Goal: Information Seeking & Learning: Find specific fact

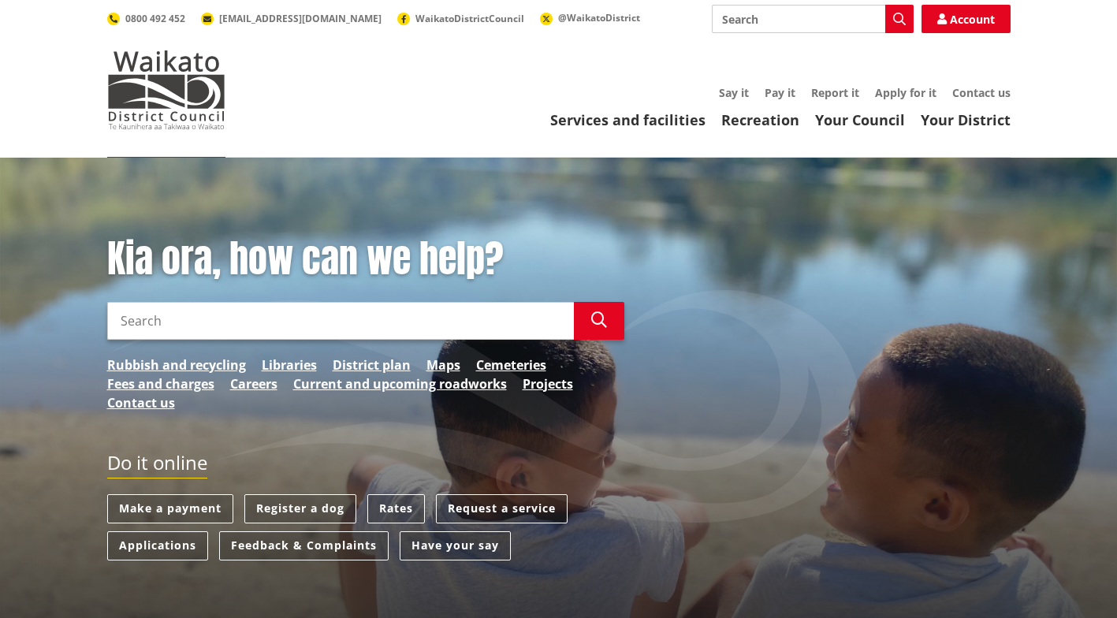
click at [396, 504] on link "Rates" at bounding box center [396, 508] width 58 height 29
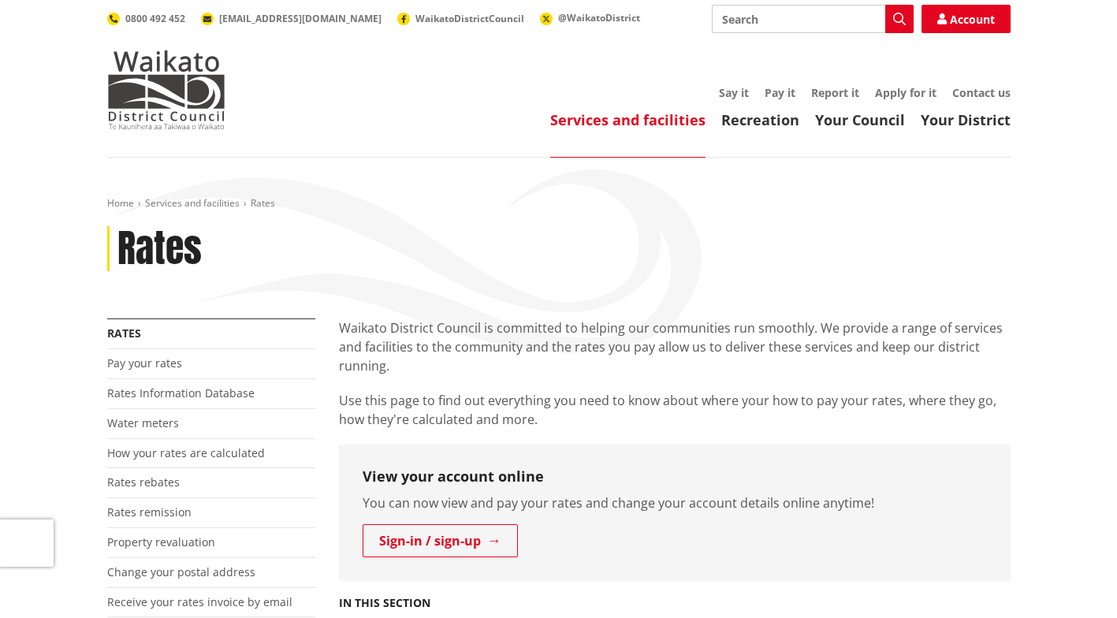
scroll to position [79, 0]
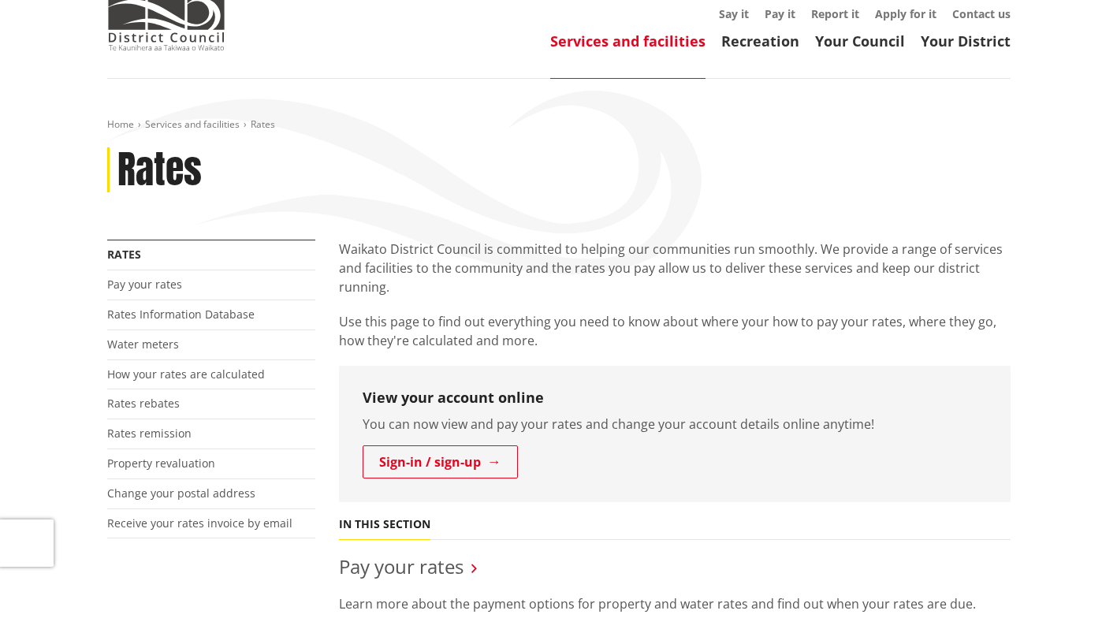
click at [165, 312] on link "Rates Information Database" at bounding box center [180, 314] width 147 height 15
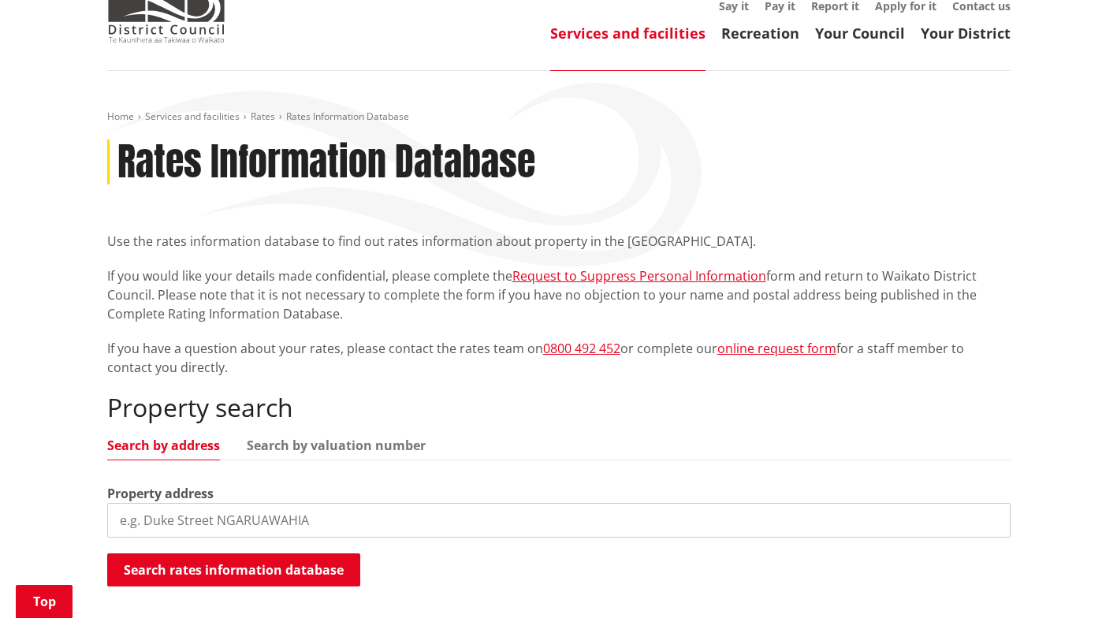
scroll to position [236, 0]
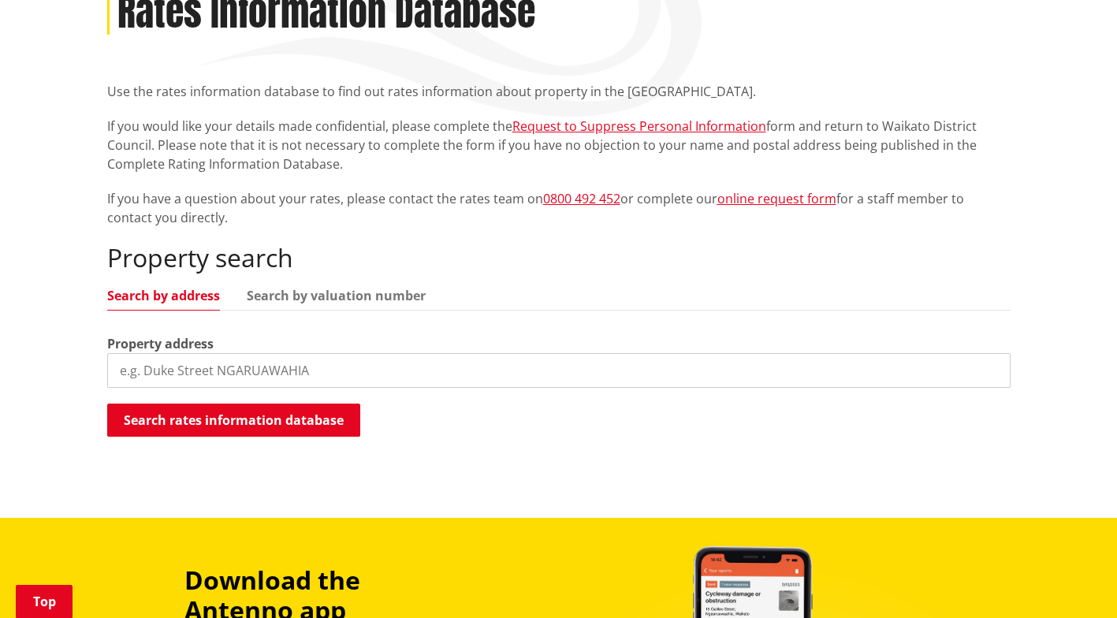
click at [165, 363] on input "search" at bounding box center [558, 370] width 903 height 35
type input "6 waimaa lane"
click at [185, 412] on button "Search rates information database" at bounding box center [233, 419] width 253 height 33
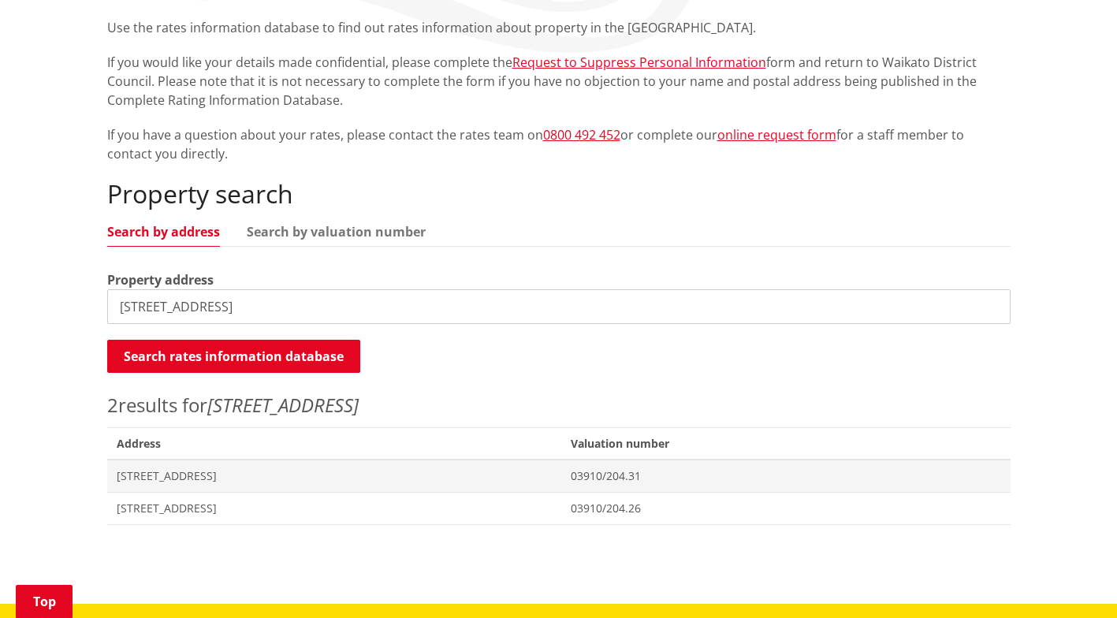
scroll to position [315, 0]
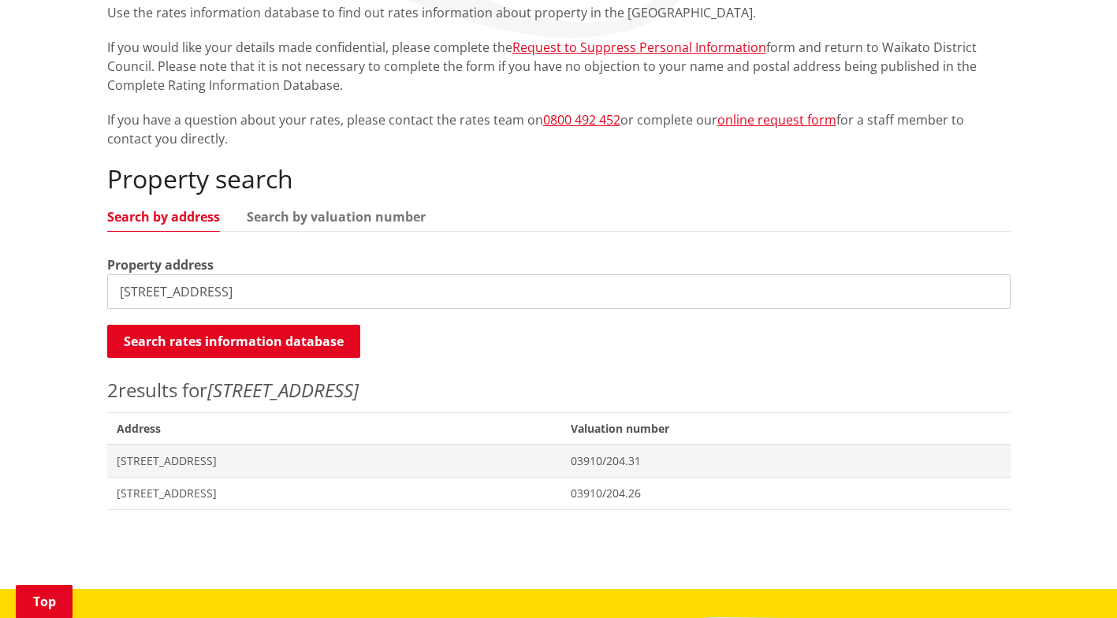
click at [154, 489] on span "6 Waimaa Lane POKENO" at bounding box center [335, 493] width 436 height 16
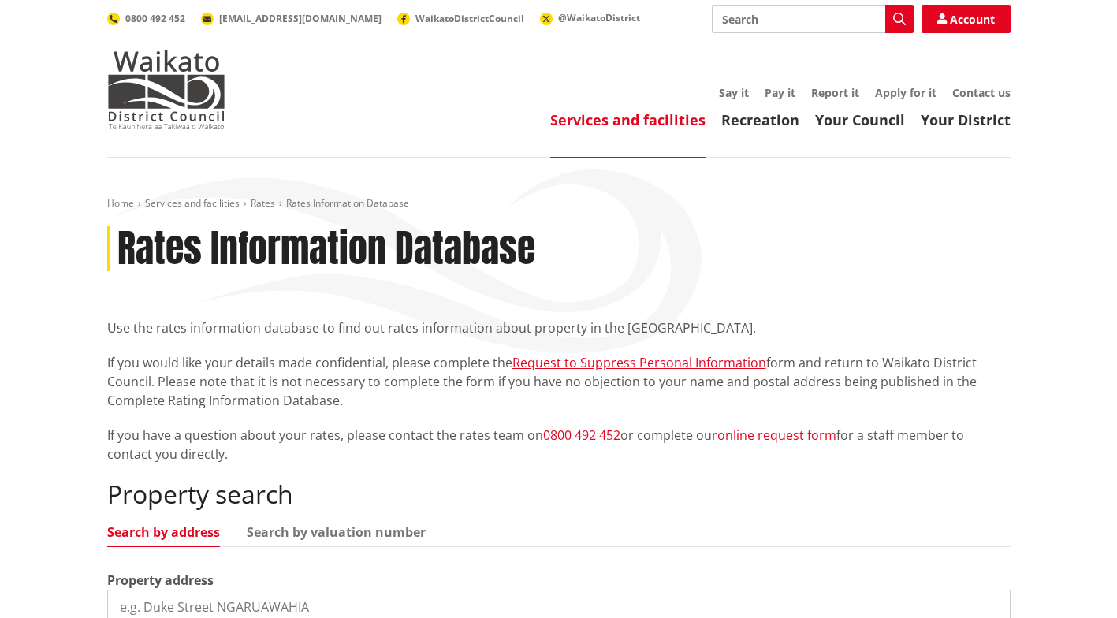
scroll to position [315, 0]
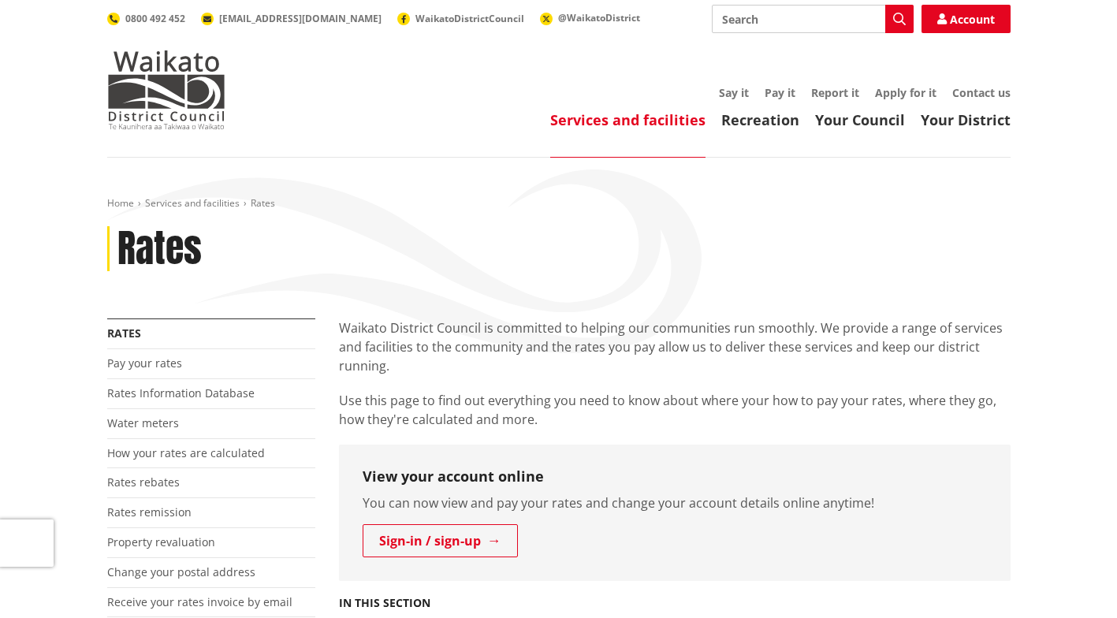
scroll to position [79, 0]
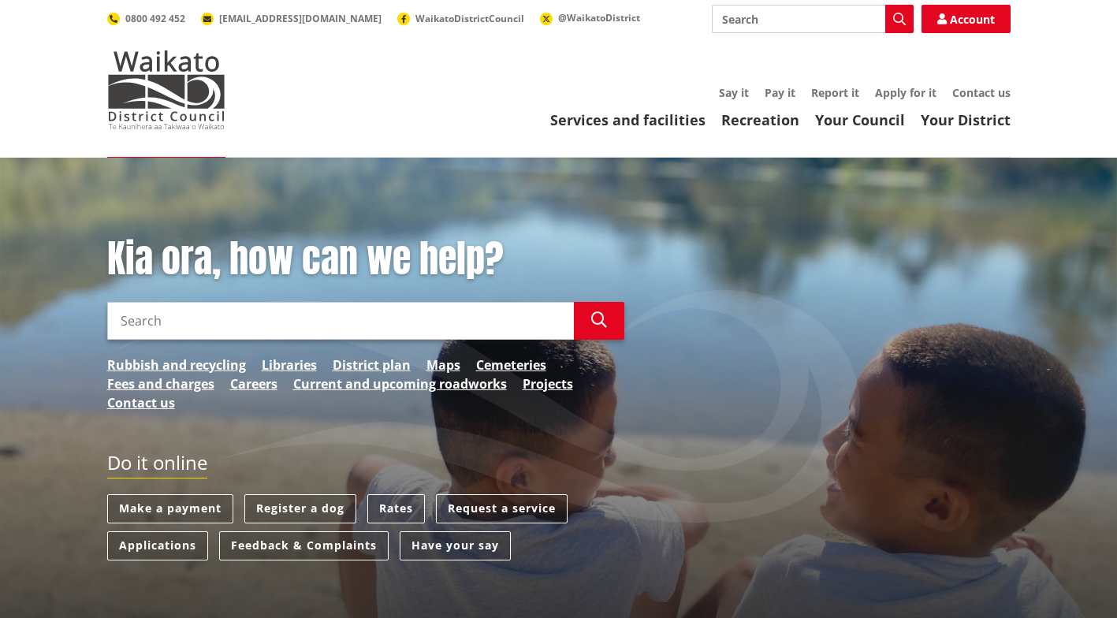
click at [638, 119] on link "Services and facilities" at bounding box center [627, 119] width 155 height 19
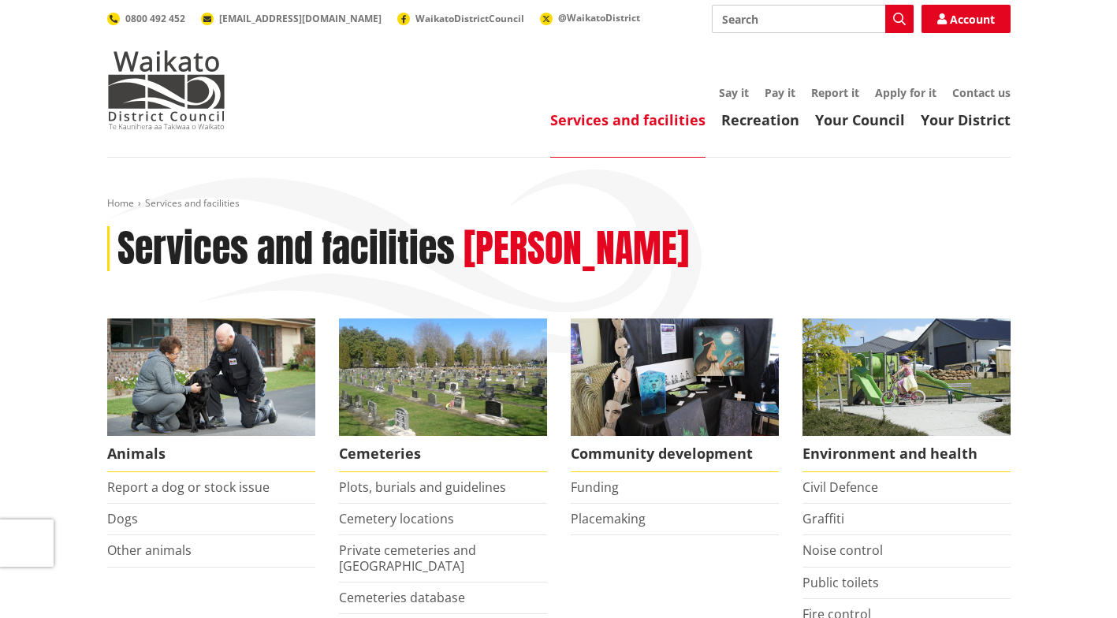
click at [929, 117] on link "Your District" at bounding box center [965, 119] width 90 height 19
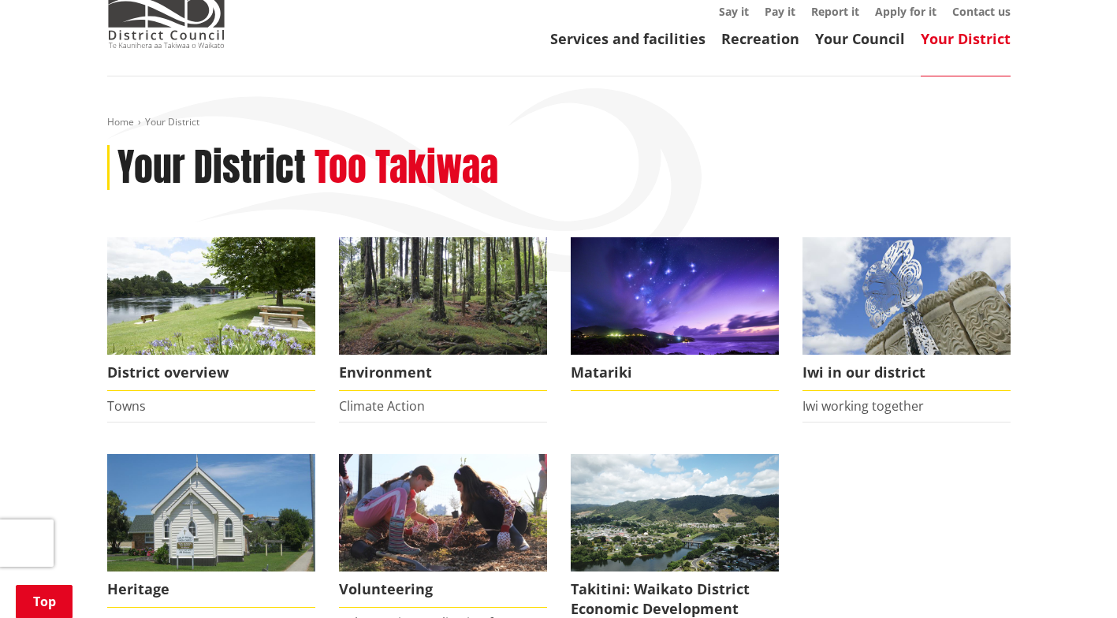
scroll to position [79, 0]
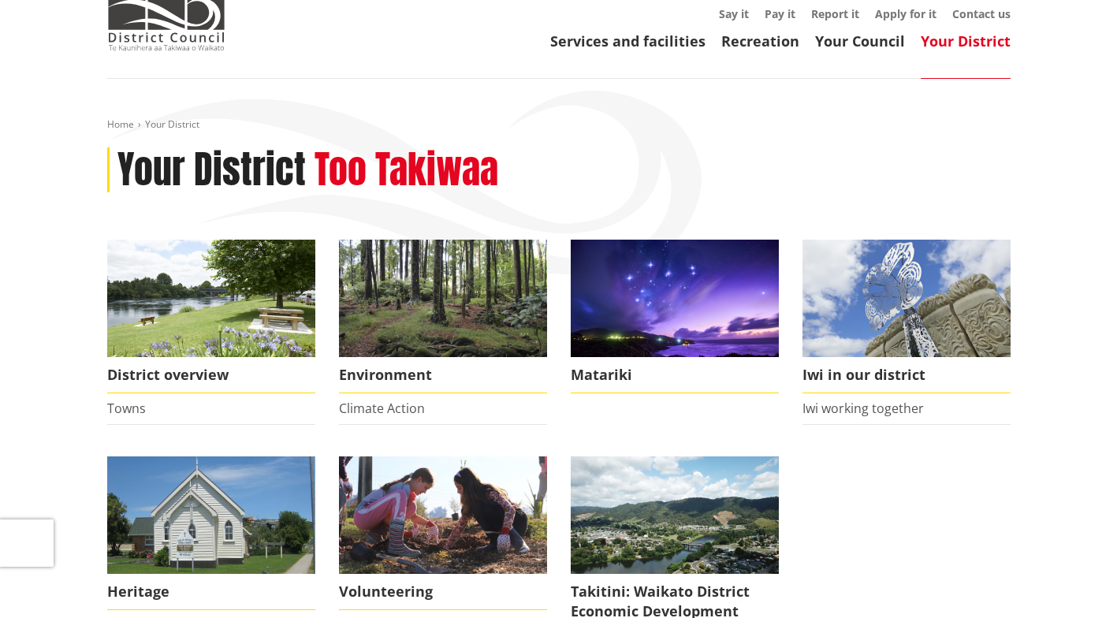
click at [117, 406] on link "Towns" at bounding box center [126, 408] width 39 height 17
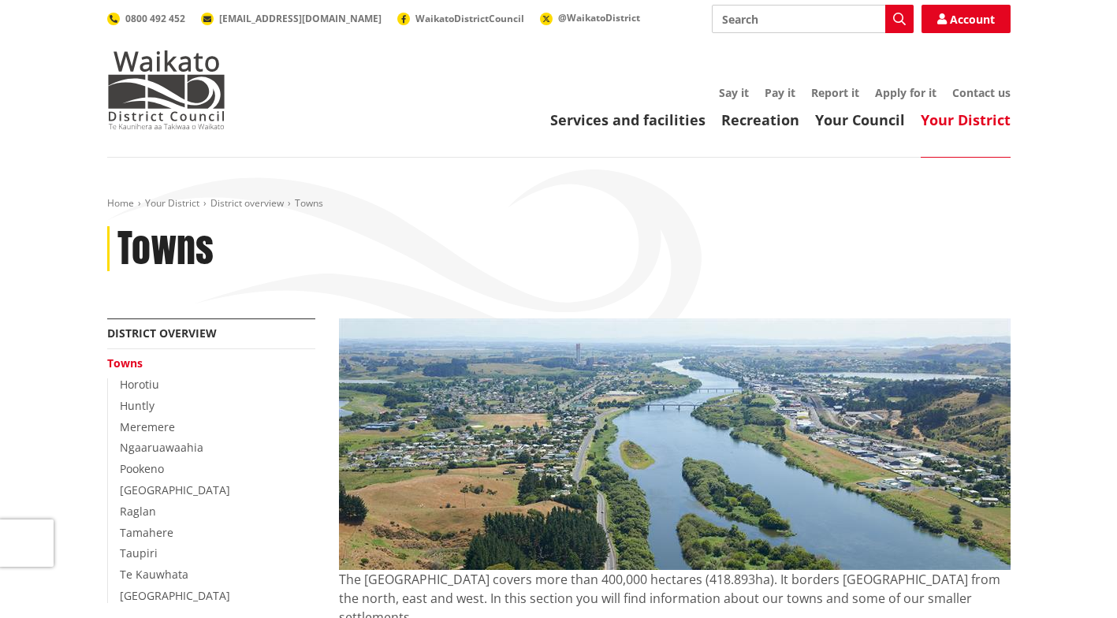
click at [139, 465] on link "Pookeno" at bounding box center [142, 468] width 44 height 15
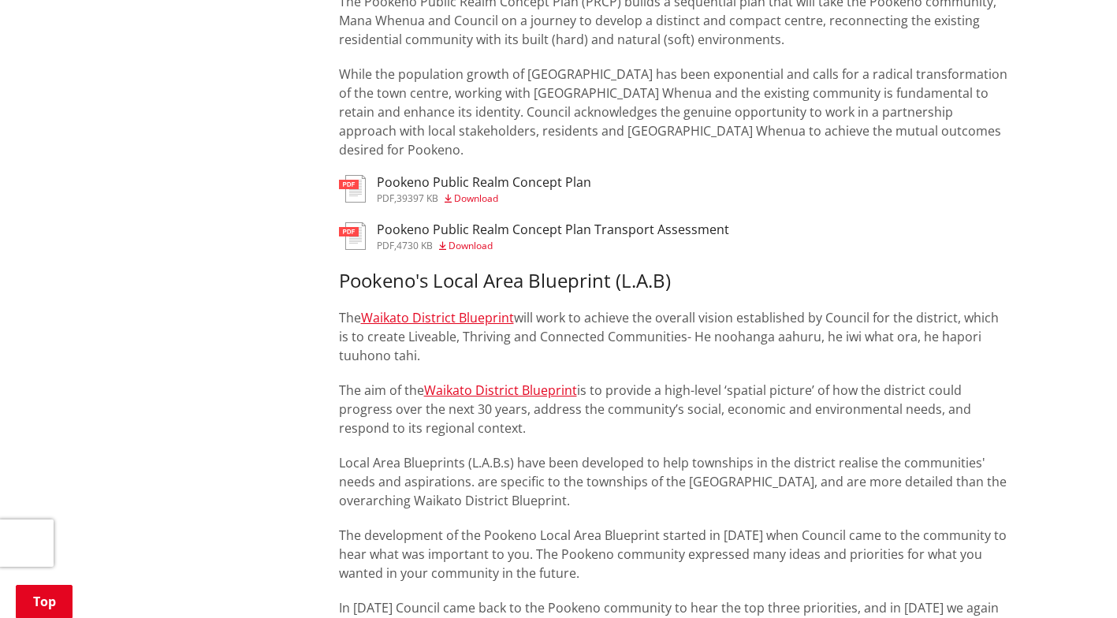
scroll to position [946, 0]
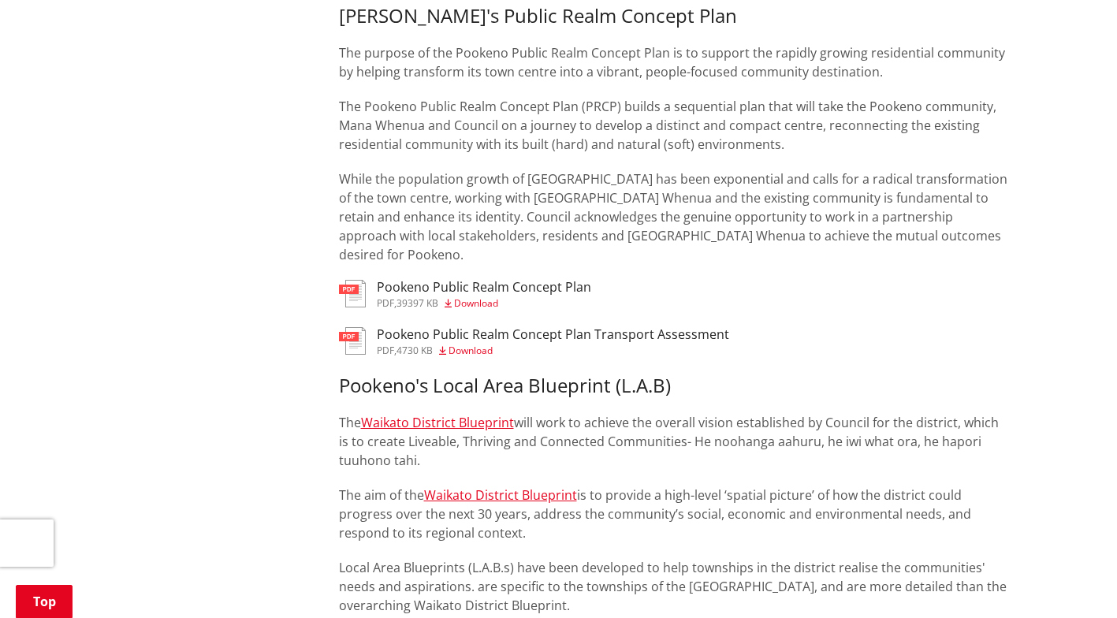
click at [430, 414] on link "Waikato District Blueprint" at bounding box center [437, 422] width 153 height 17
